Goal: Information Seeking & Learning: Learn about a topic

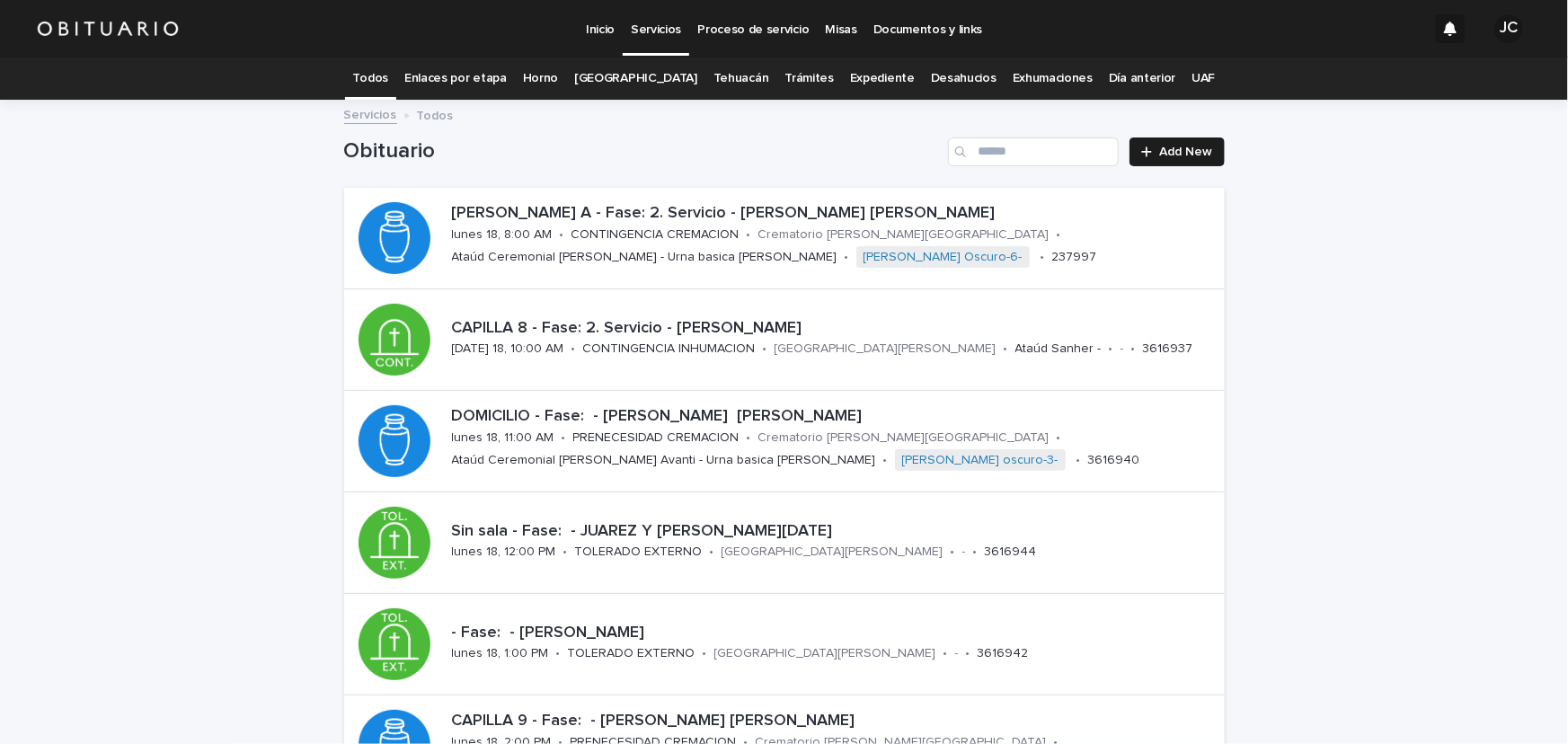
scroll to position [271, 0]
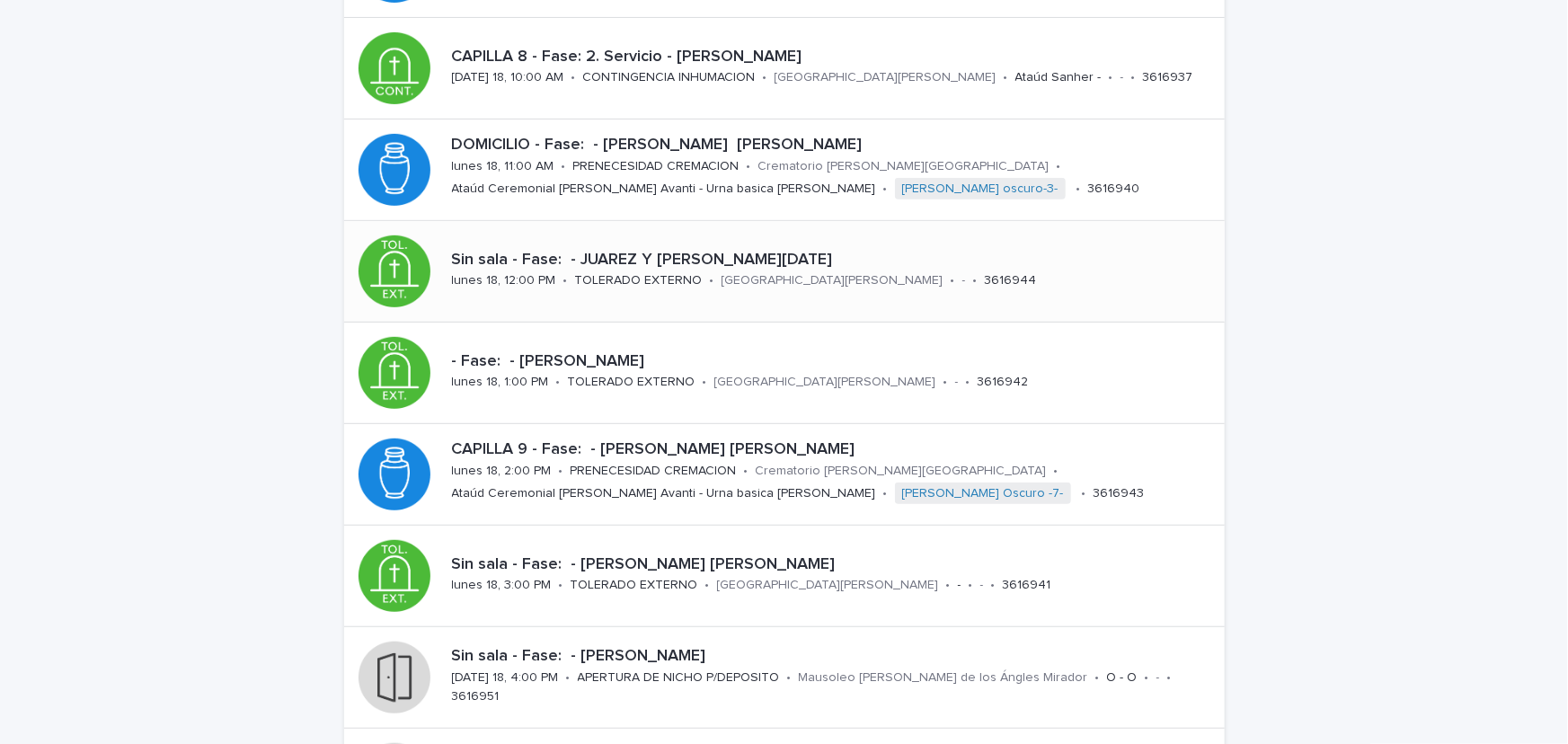
click at [695, 269] on div "Sin sala - Fase: - JUAREZ Y [PERSON_NAME][DATE] [DATE] 18, 12:00 PM • TOLERADO …" at bounding box center [835, 271] width 780 height 56
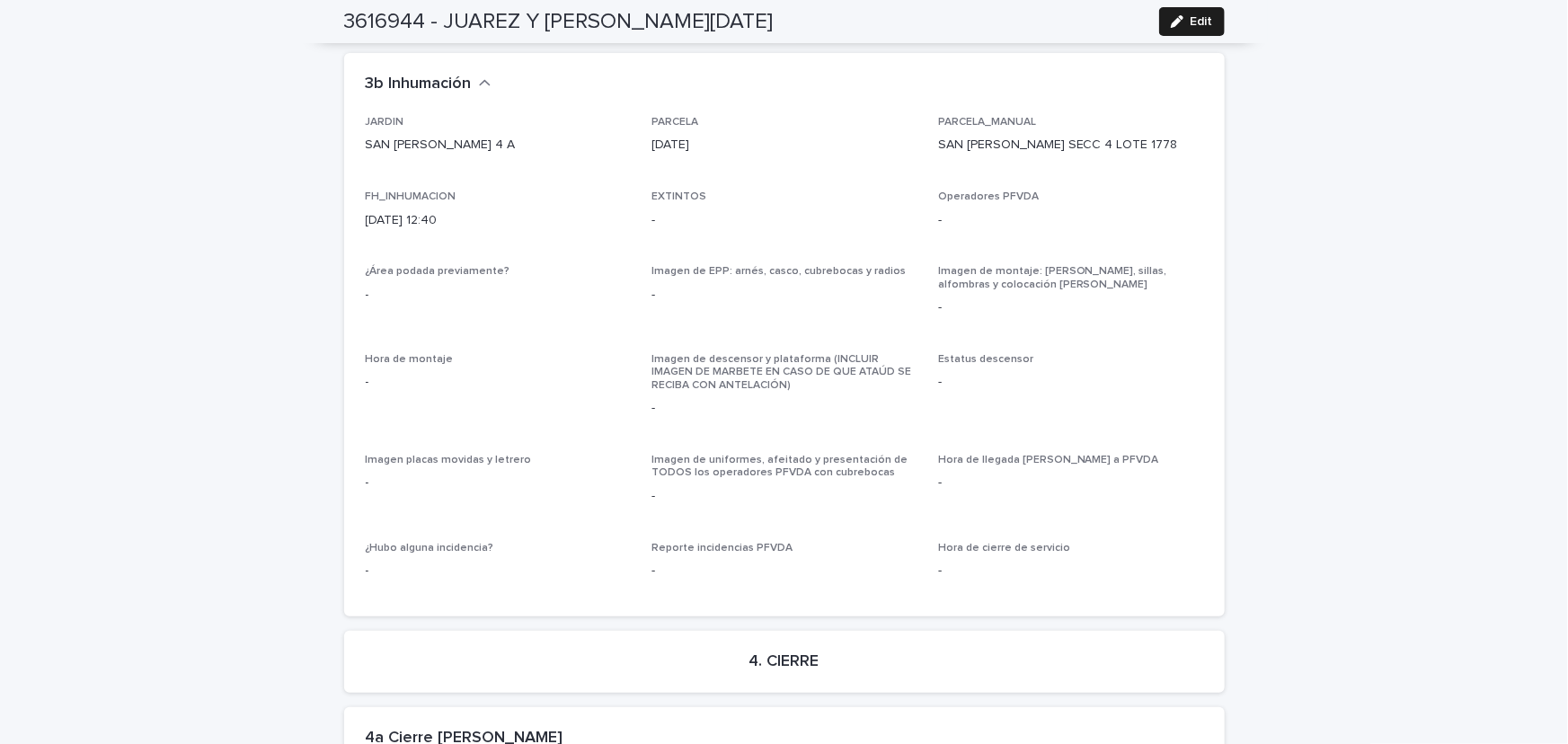
scroll to position [3973, 0]
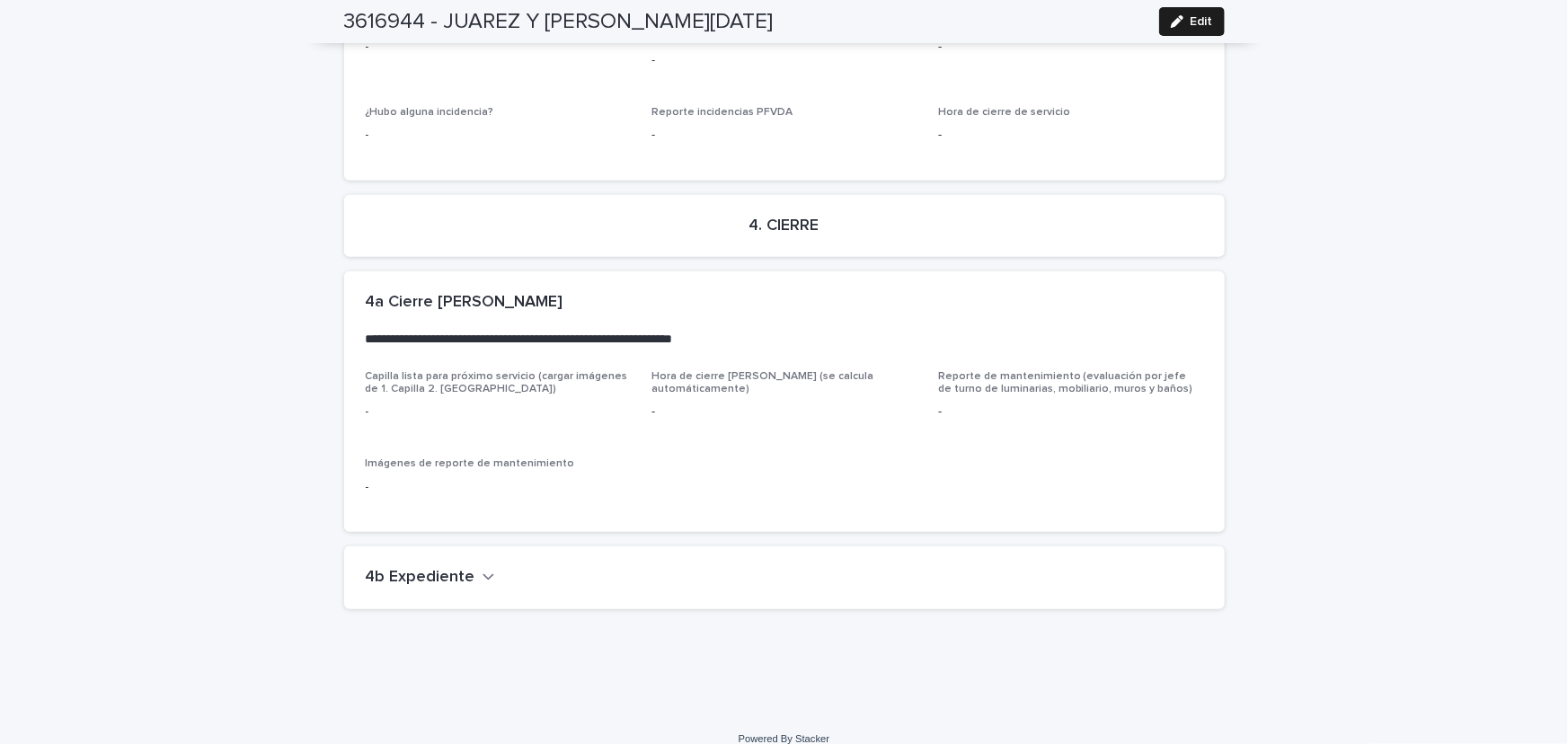
click at [482, 568] on icon "button" at bounding box center [488, 576] width 13 height 16
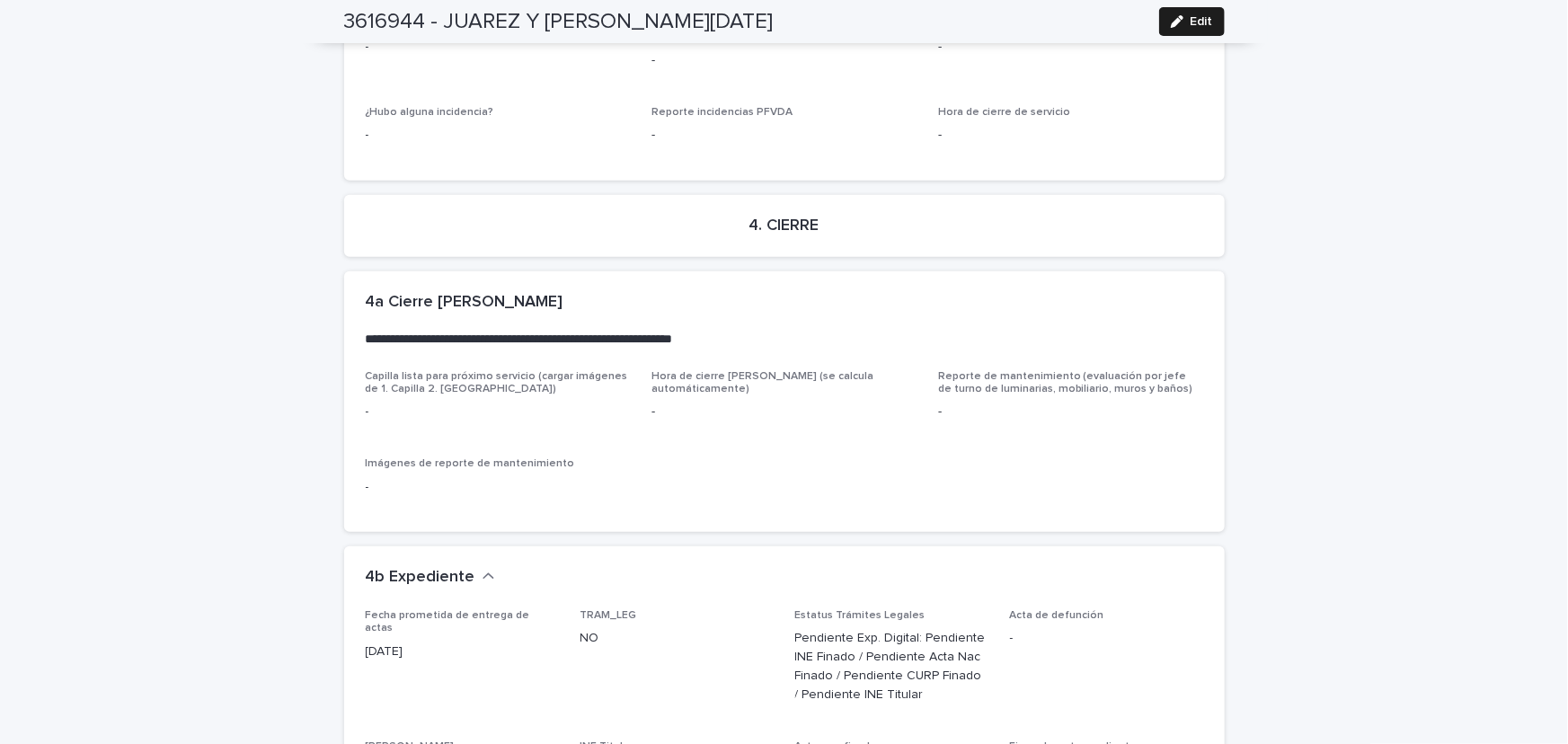
scroll to position [4245, 0]
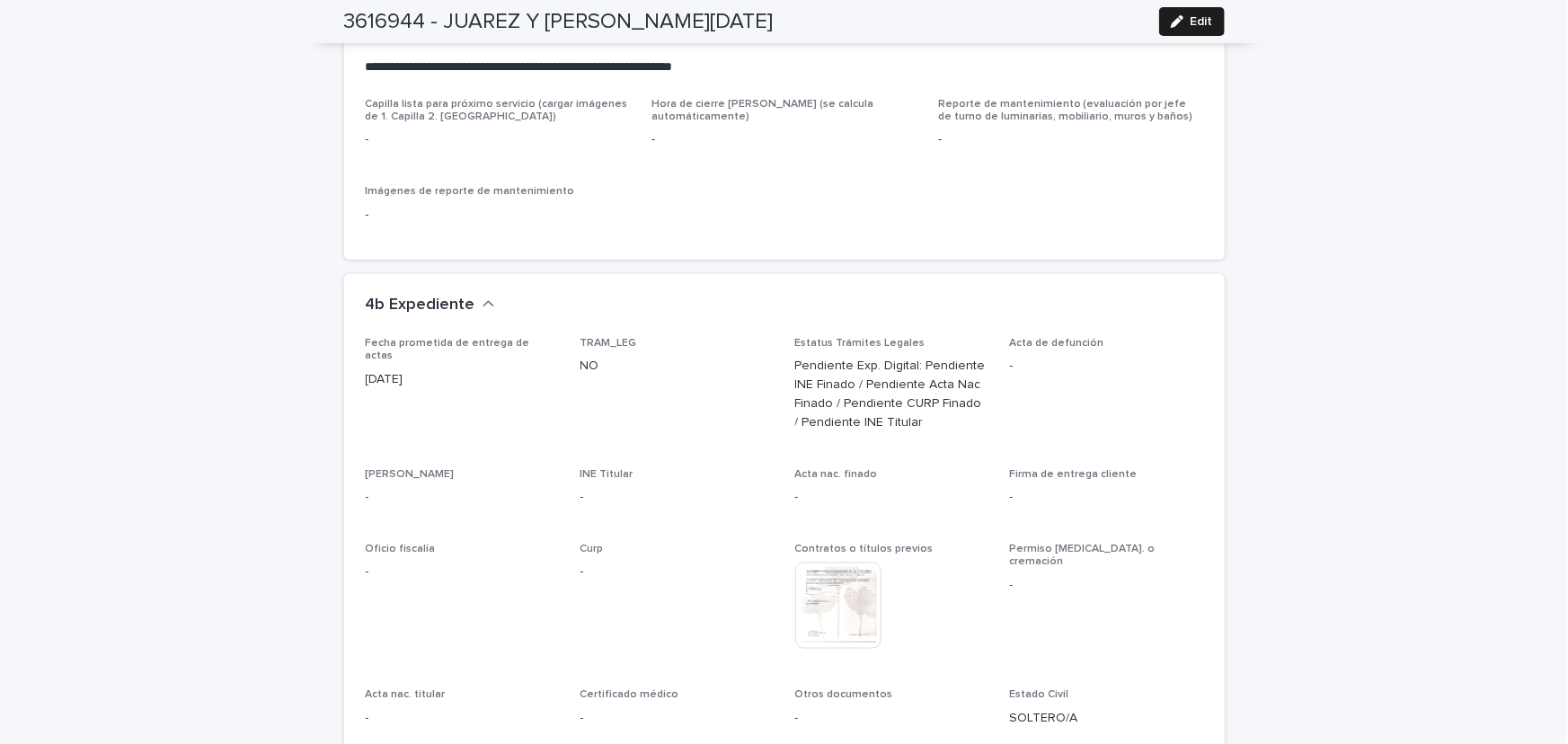
click at [819, 576] on img at bounding box center [838, 606] width 86 height 86
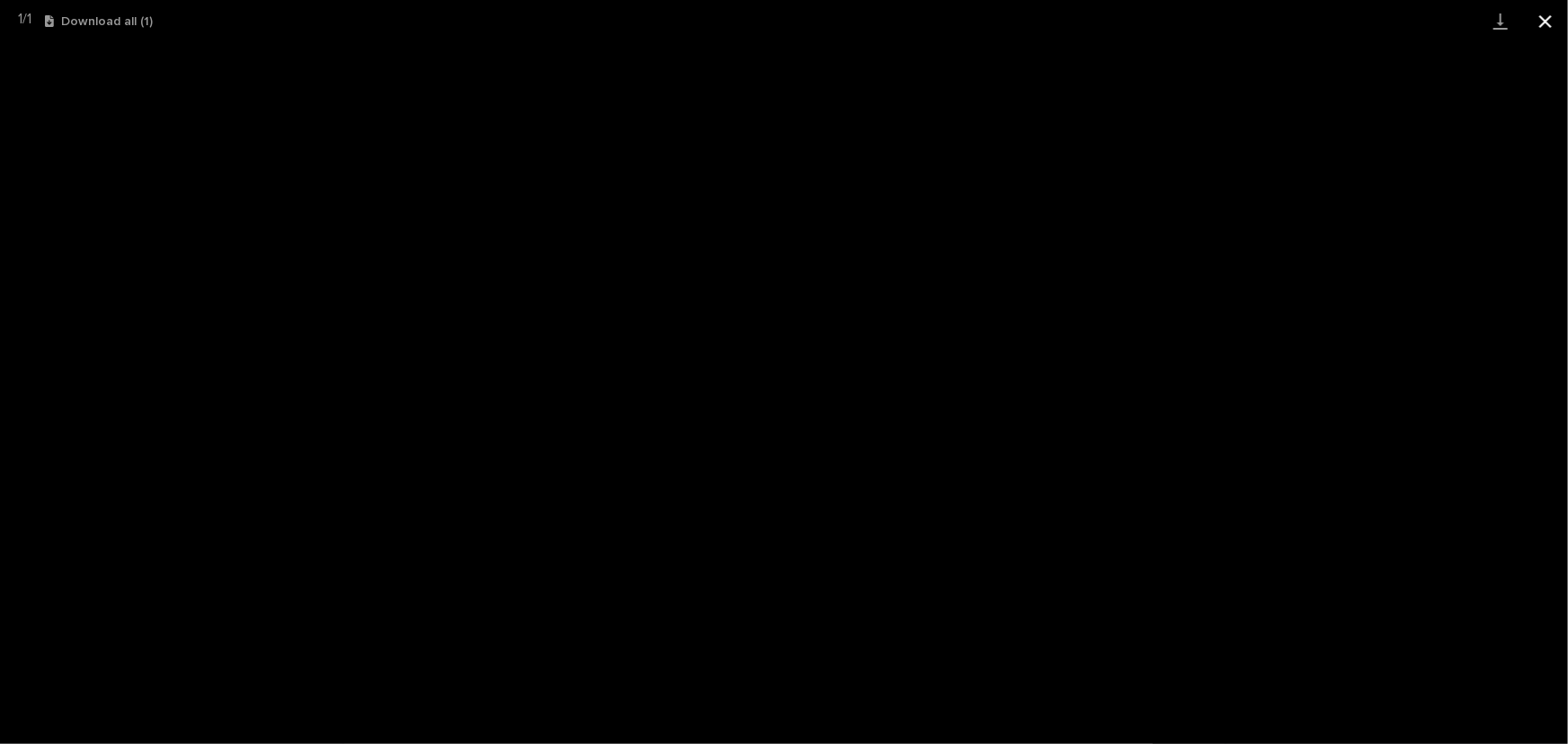
click at [1556, 20] on button "Close gallery" at bounding box center [1545, 21] width 45 height 42
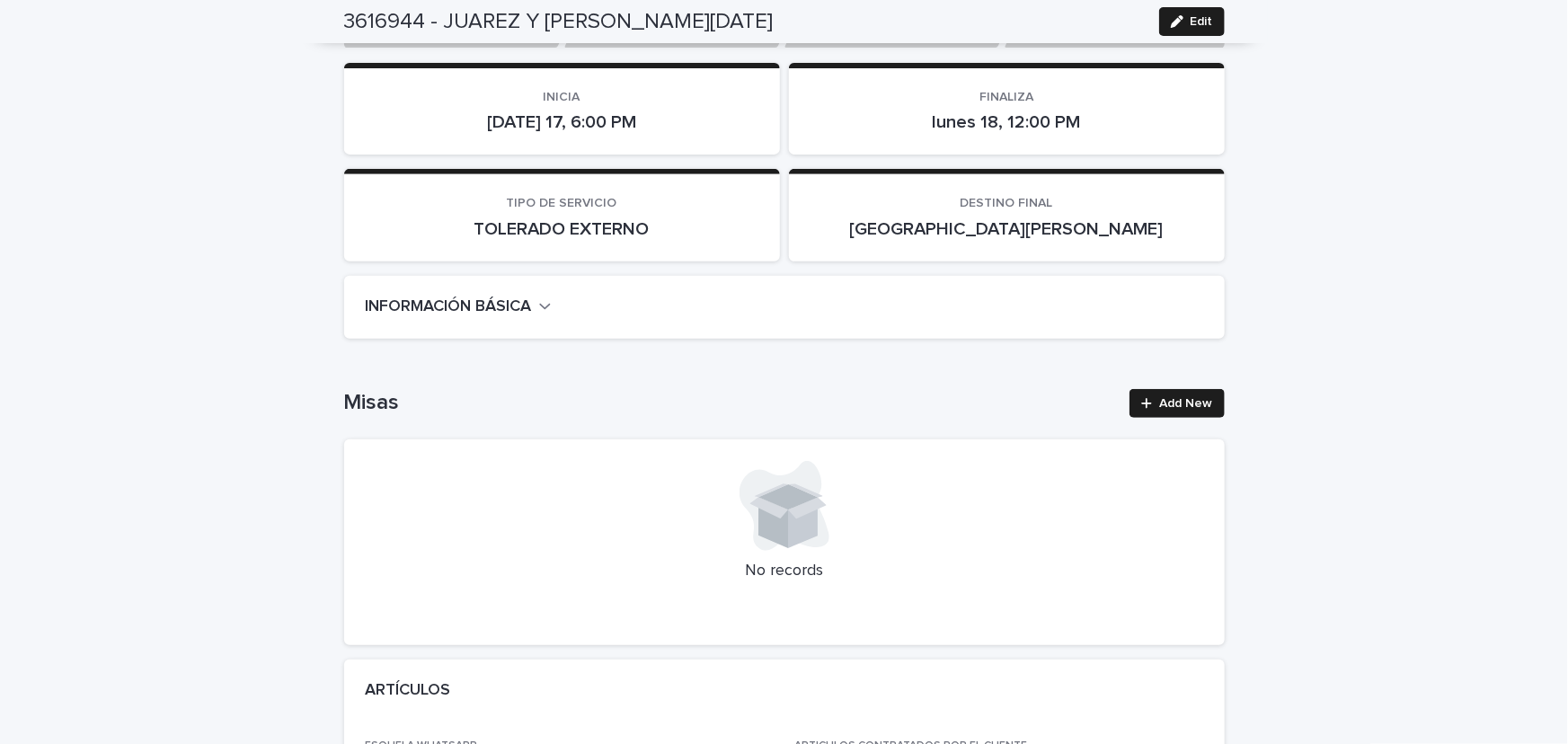
scroll to position [0, 0]
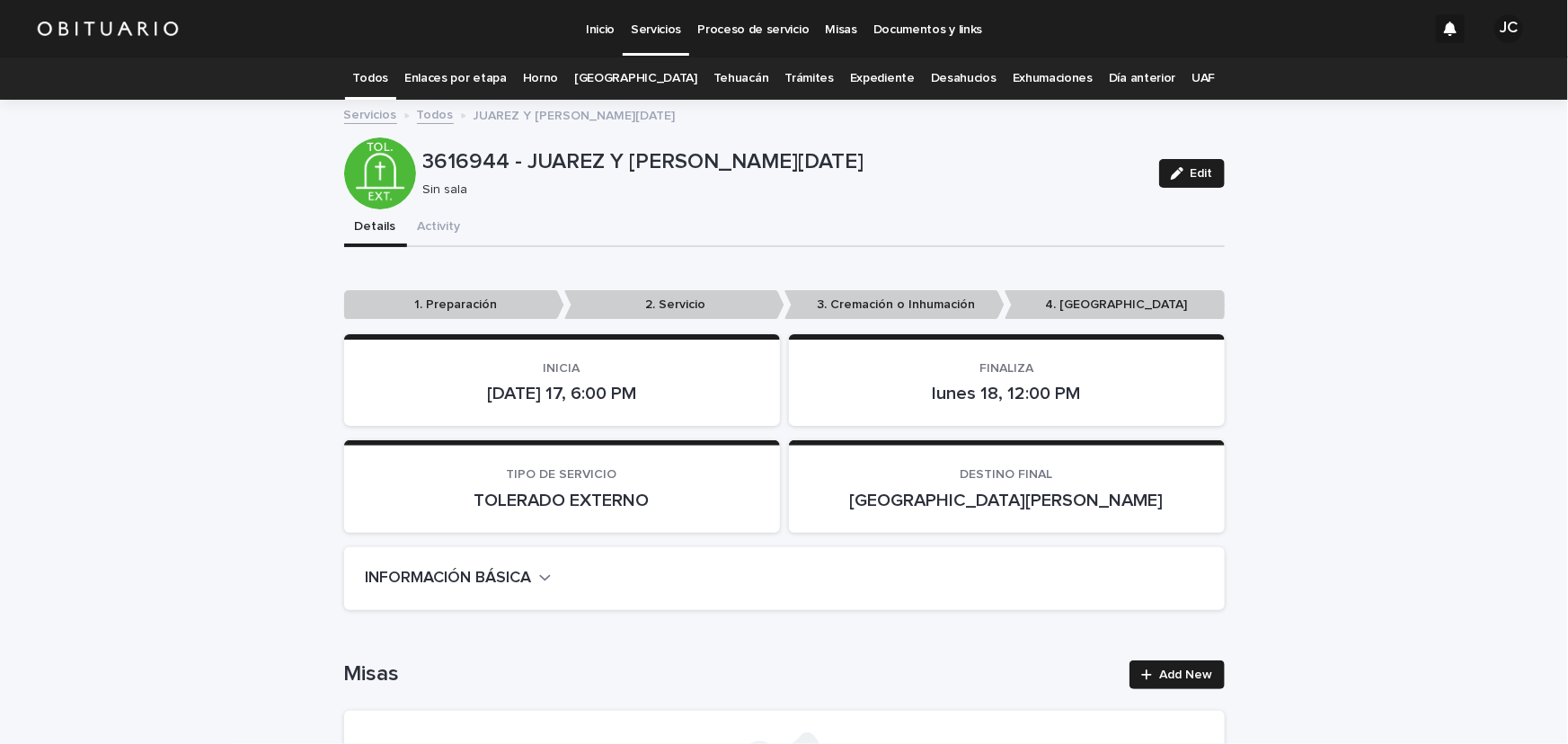
click at [388, 81] on link "Todos" at bounding box center [371, 79] width 35 height 42
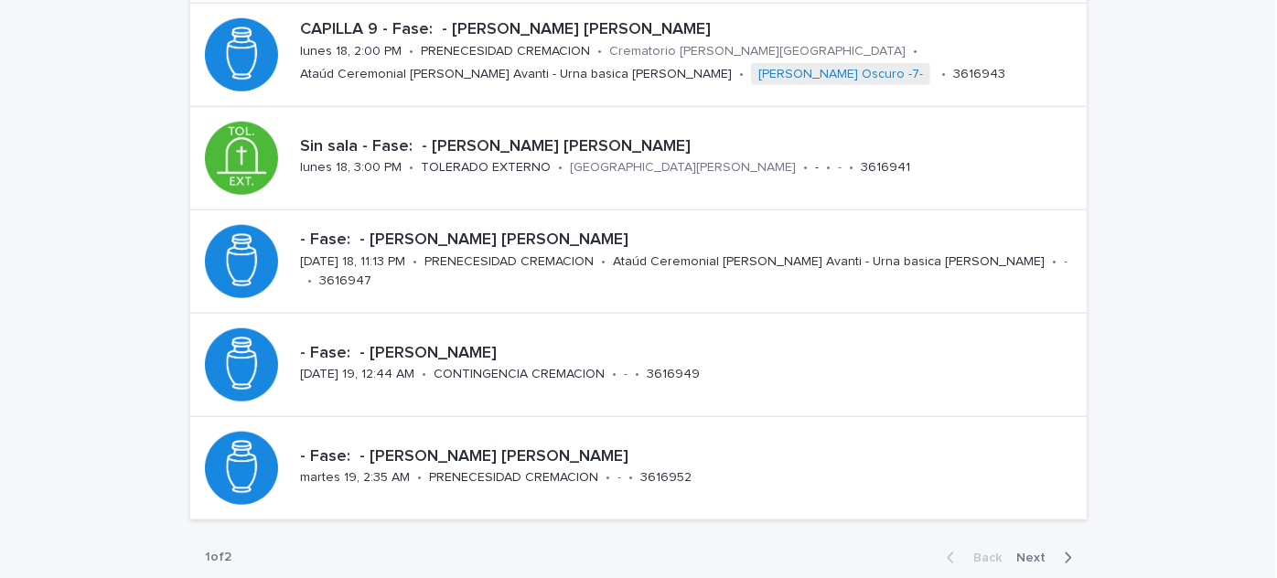
scroll to position [847, 0]
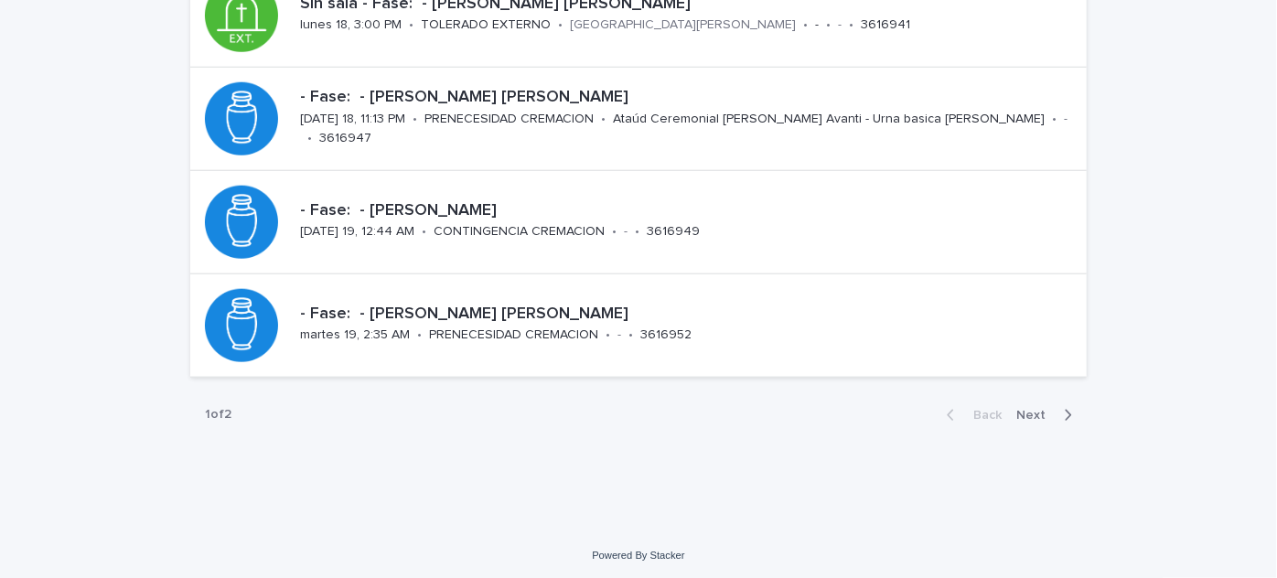
click at [1057, 412] on div "button" at bounding box center [1065, 415] width 16 height 16
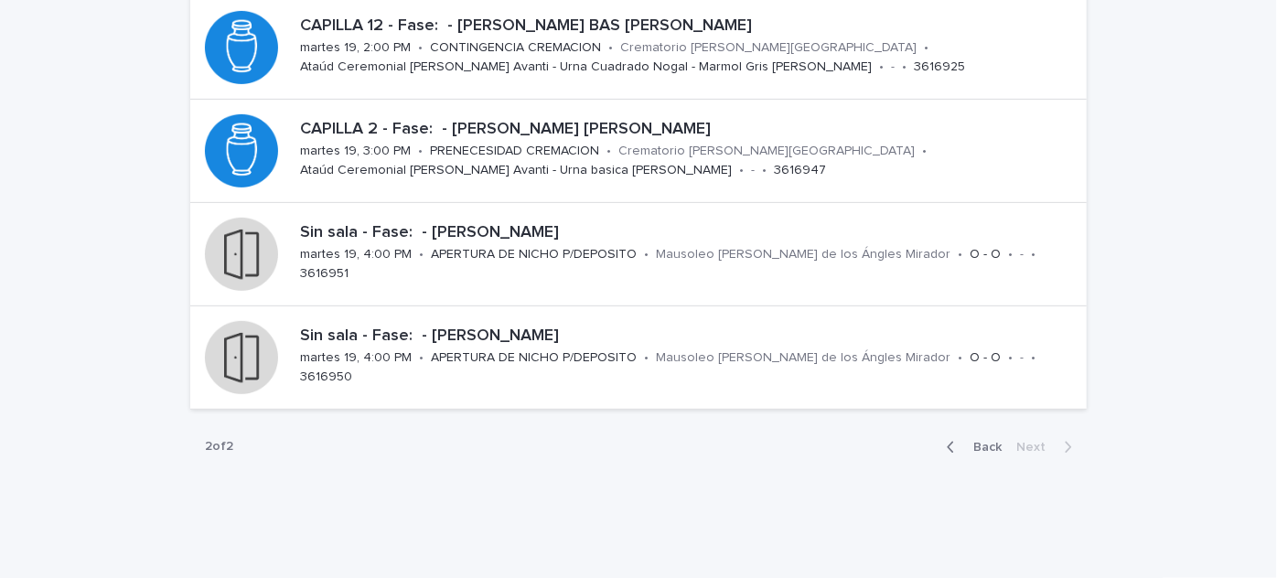
scroll to position [331, 0]
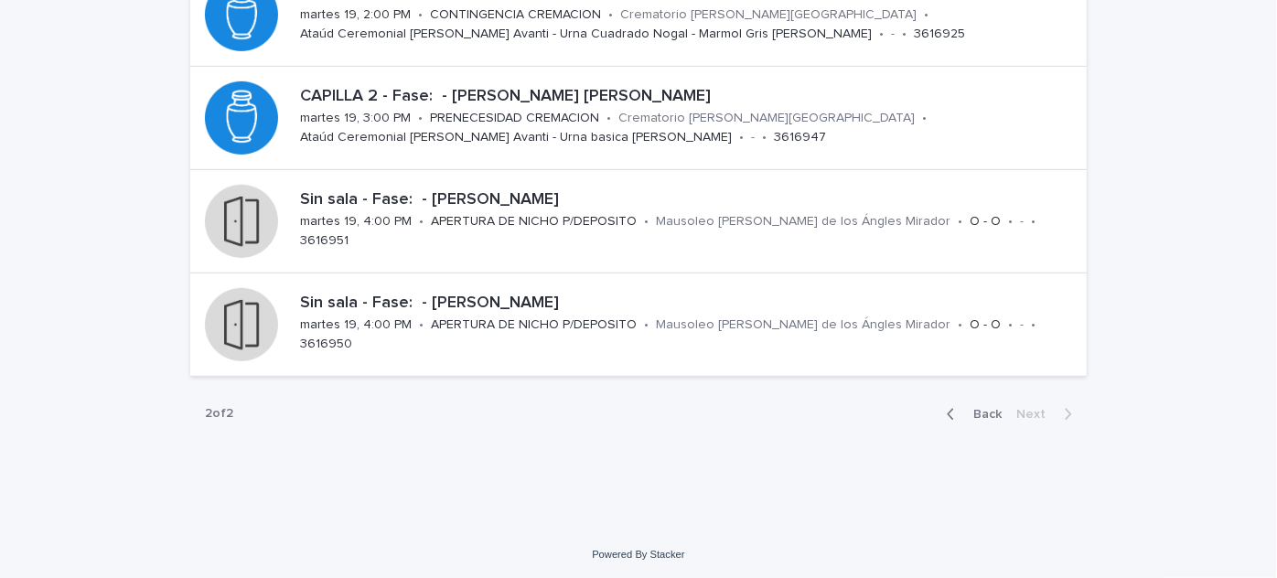
click at [949, 415] on icon "button" at bounding box center [951, 414] width 8 height 16
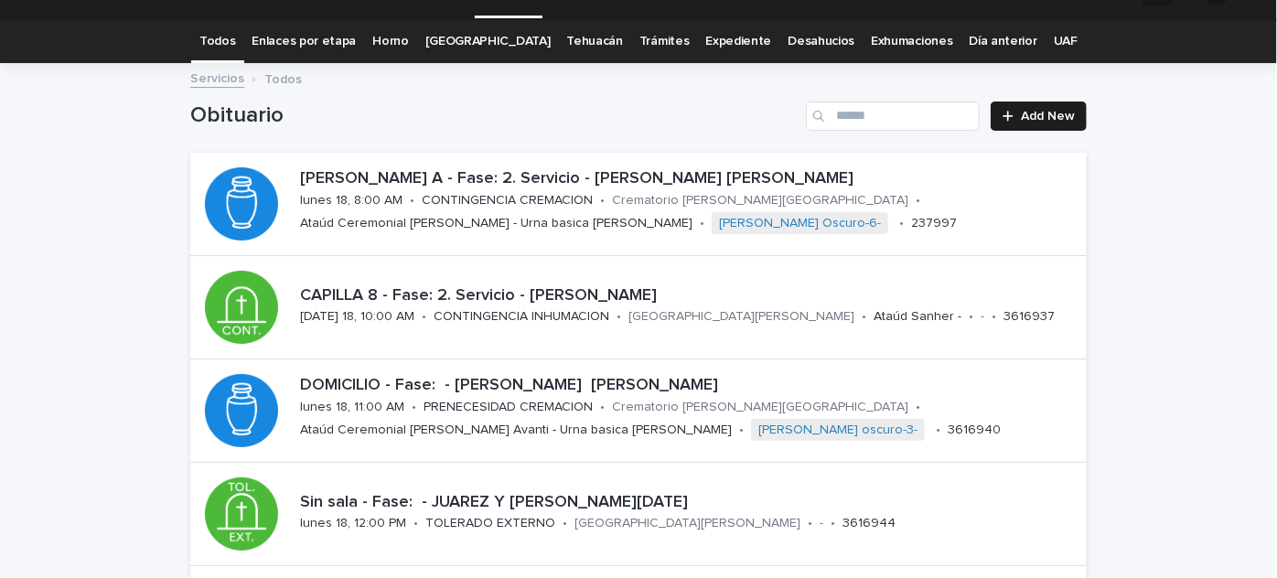
scroll to position [847, 0]
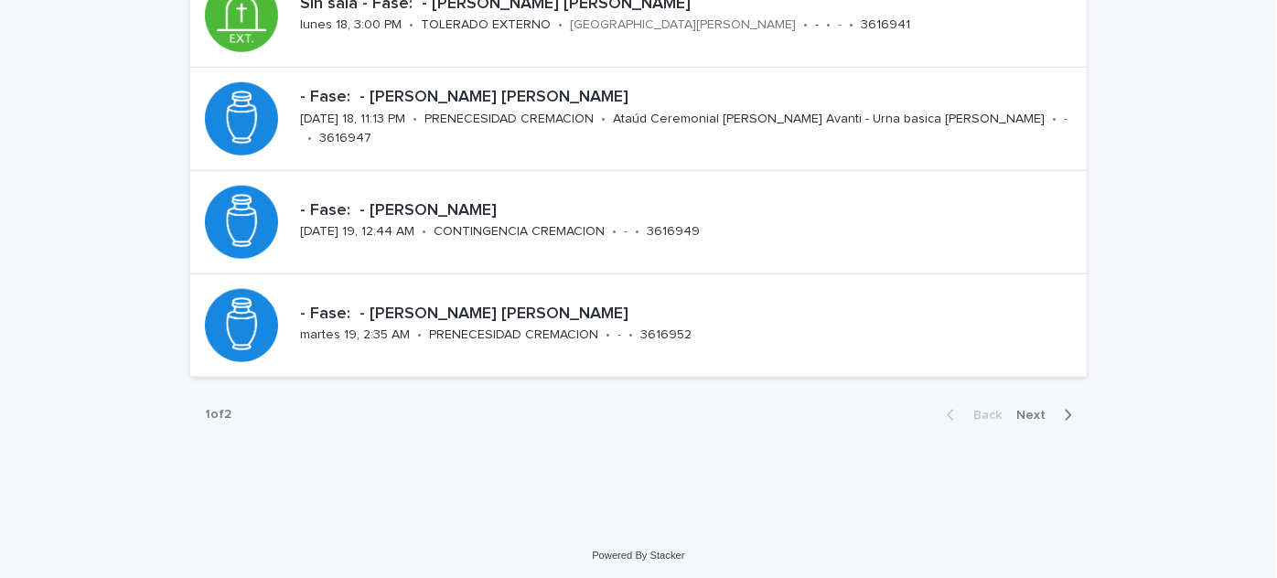
click at [1034, 420] on div "Back Next" at bounding box center [1009, 416] width 155 height 46
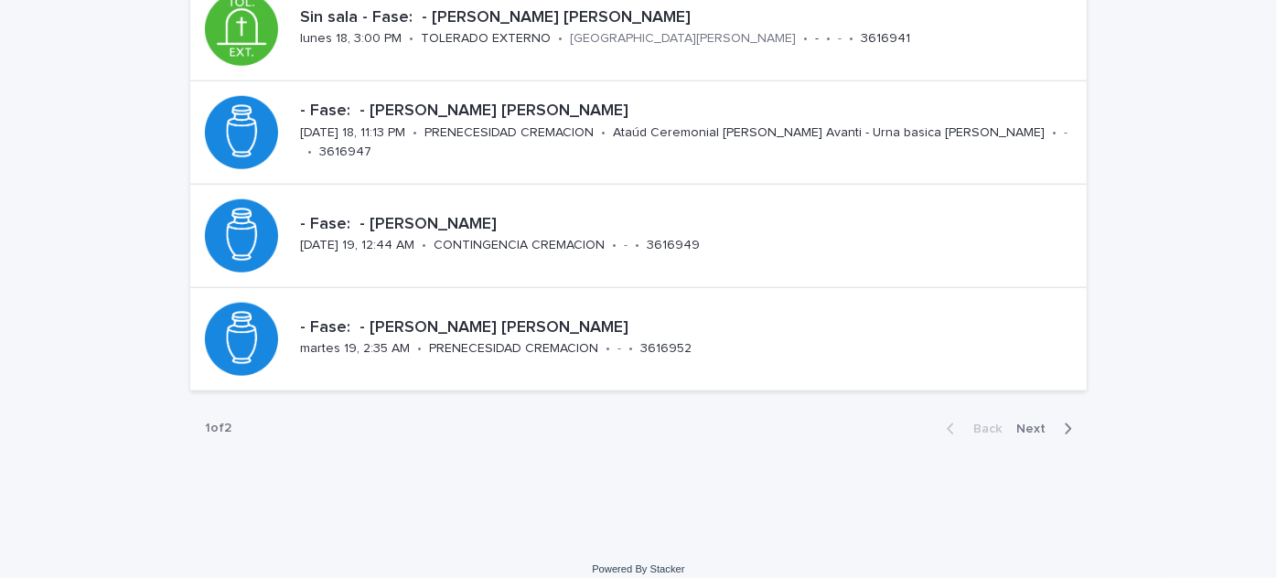
scroll to position [842, 0]
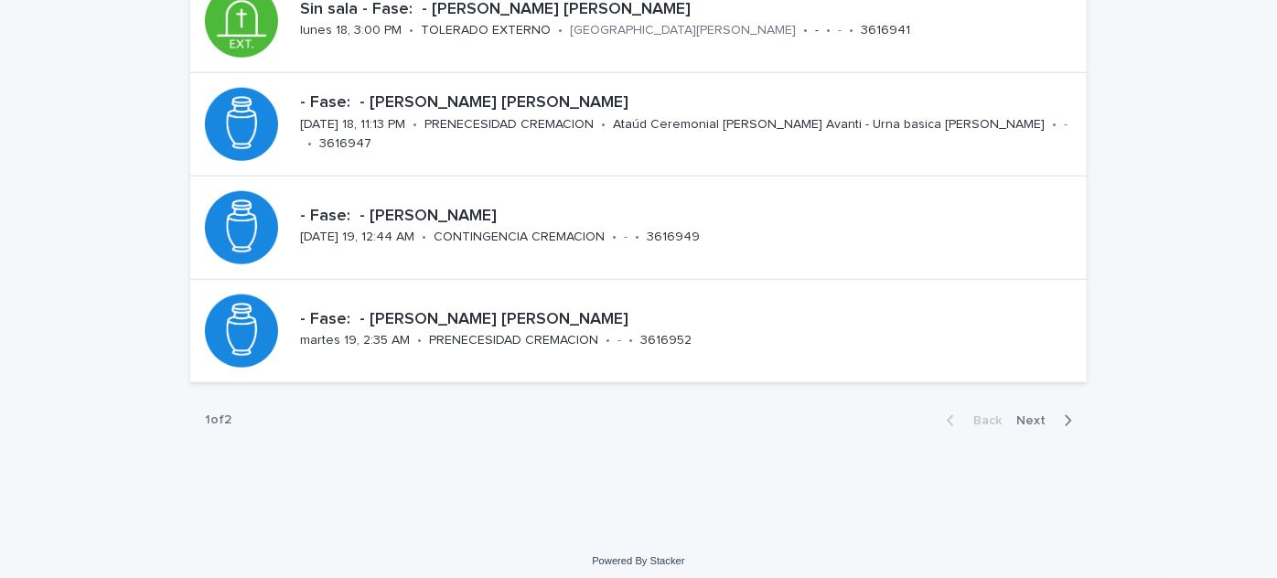
click at [1046, 414] on span "Next" at bounding box center [1037, 420] width 40 height 13
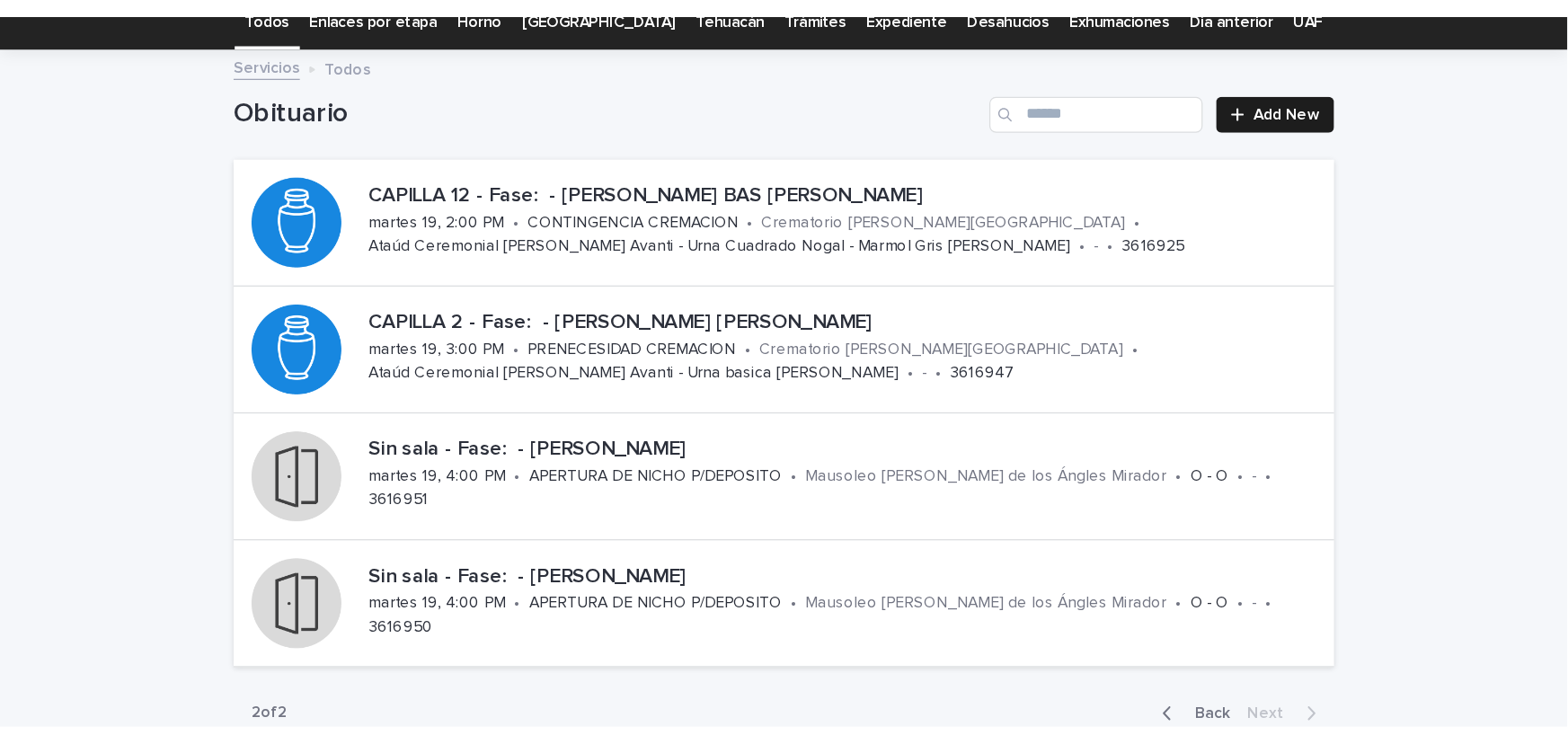
scroll to position [48, 0]
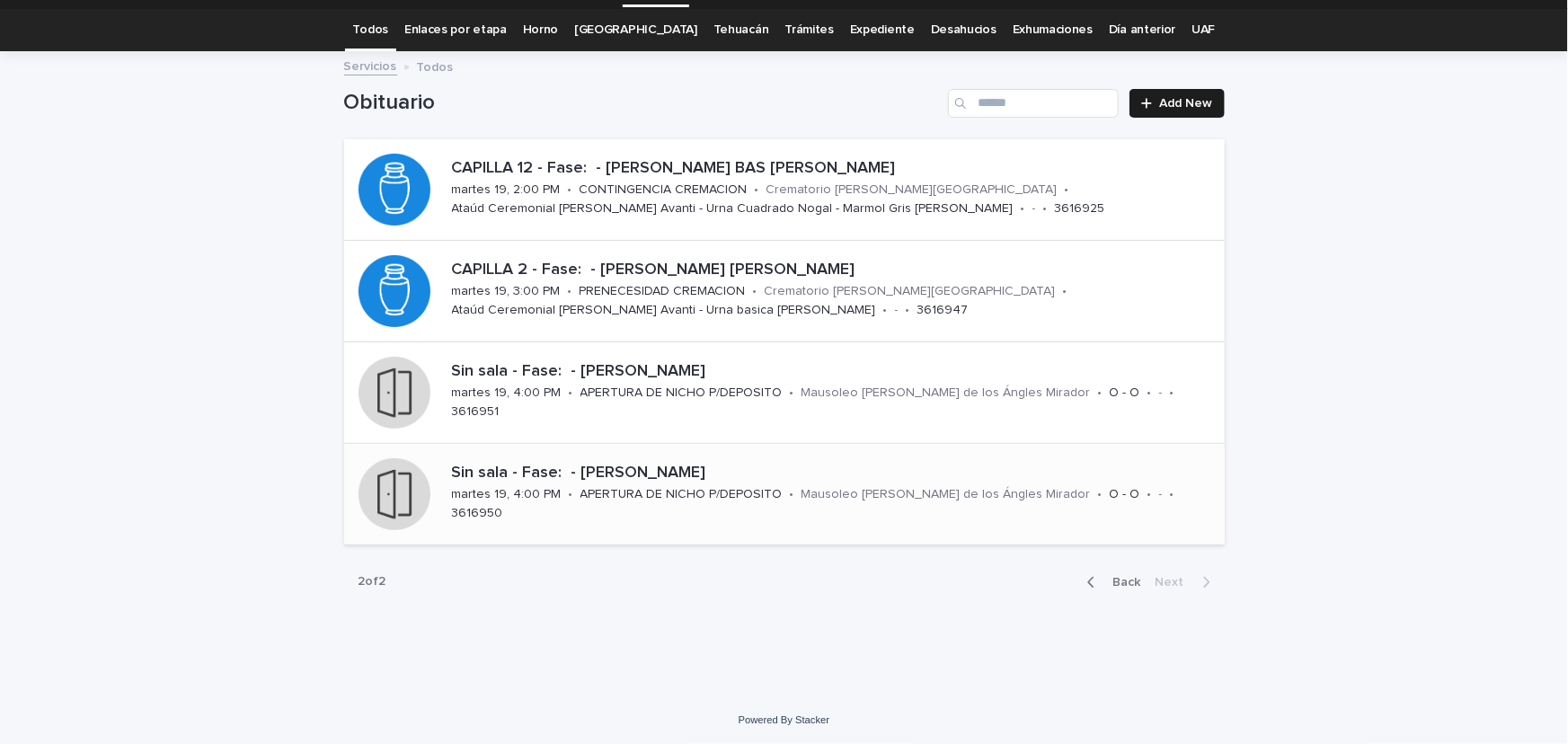
drag, startPoint x: 1082, startPoint y: 575, endPoint x: 1118, endPoint y: 502, distance: 81.4
click at [1087, 575] on icon "button" at bounding box center [1091, 582] width 8 height 16
